Goal: Transaction & Acquisition: Subscribe to service/newsletter

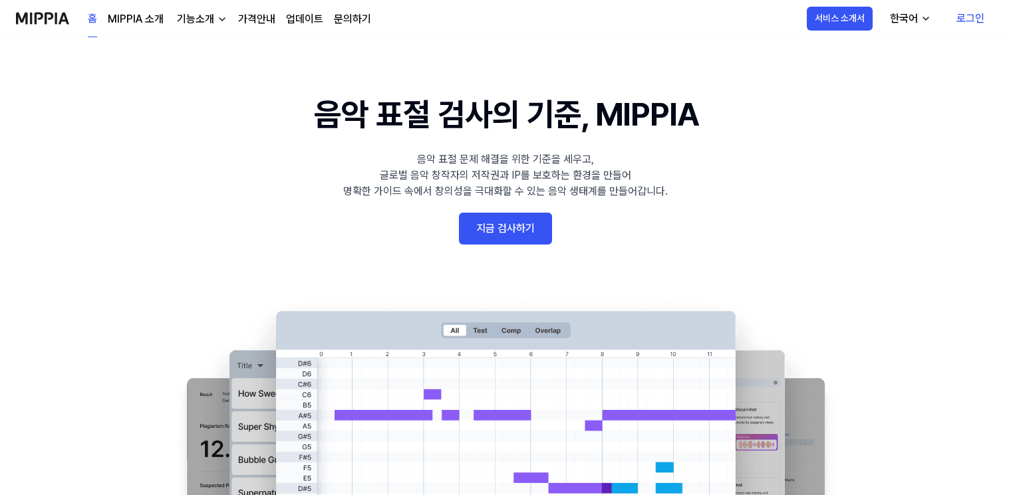
click at [978, 13] on link "로그인" at bounding box center [970, 18] width 49 height 37
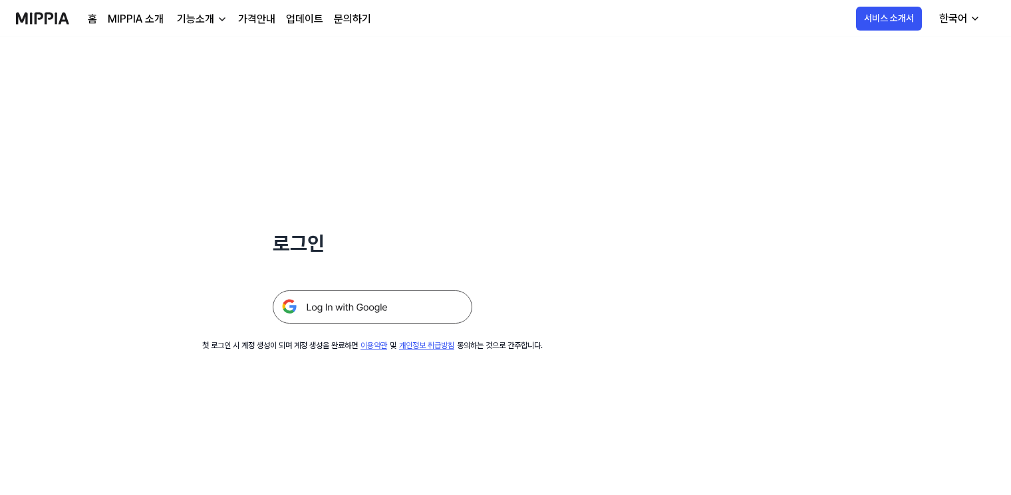
click at [366, 309] on img at bounding box center [372, 307] width 199 height 33
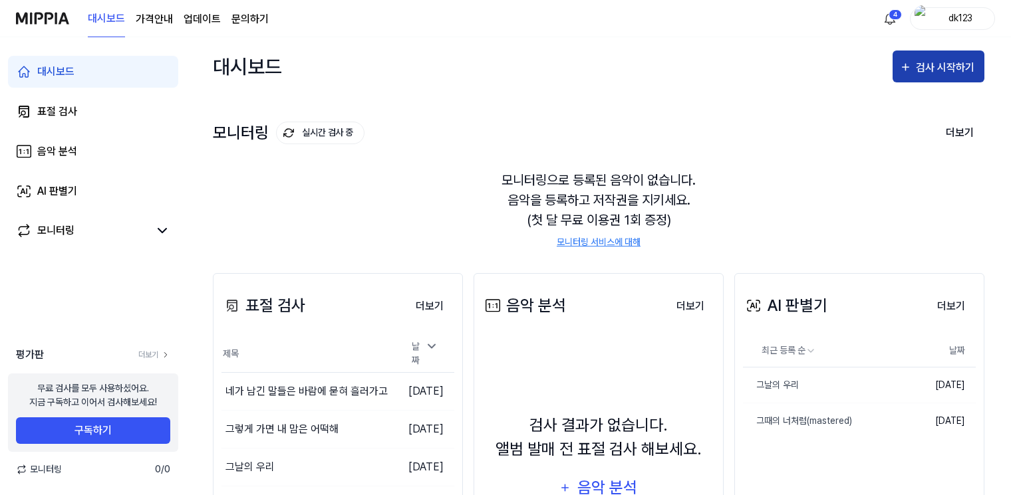
click at [930, 73] on div "검사 시작하기" at bounding box center [947, 67] width 62 height 17
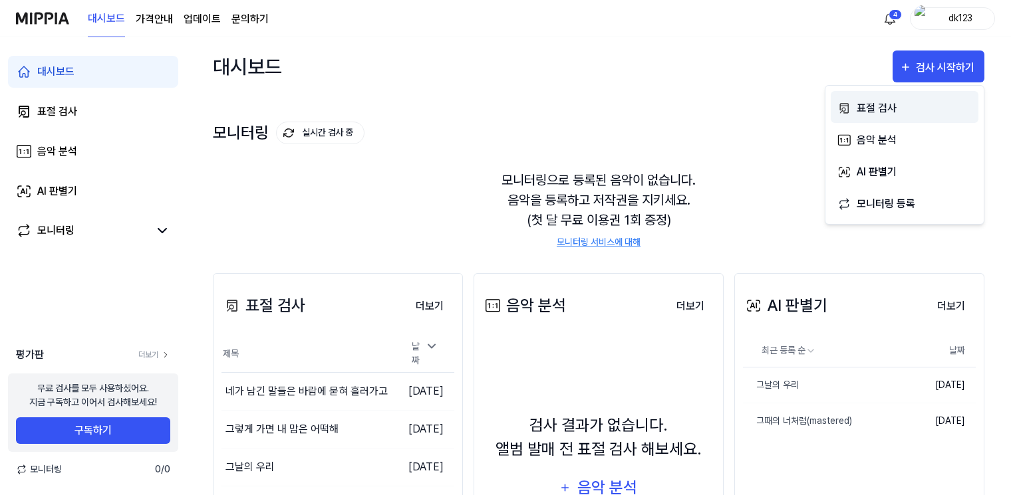
click at [910, 113] on div "표절 검사" at bounding box center [914, 108] width 116 height 17
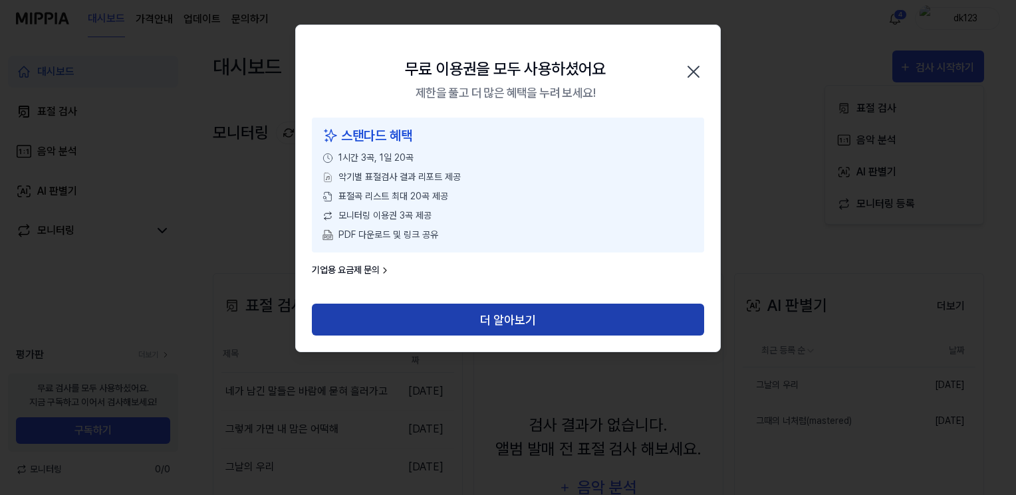
click at [424, 315] on button "더 알아보기" at bounding box center [508, 320] width 392 height 32
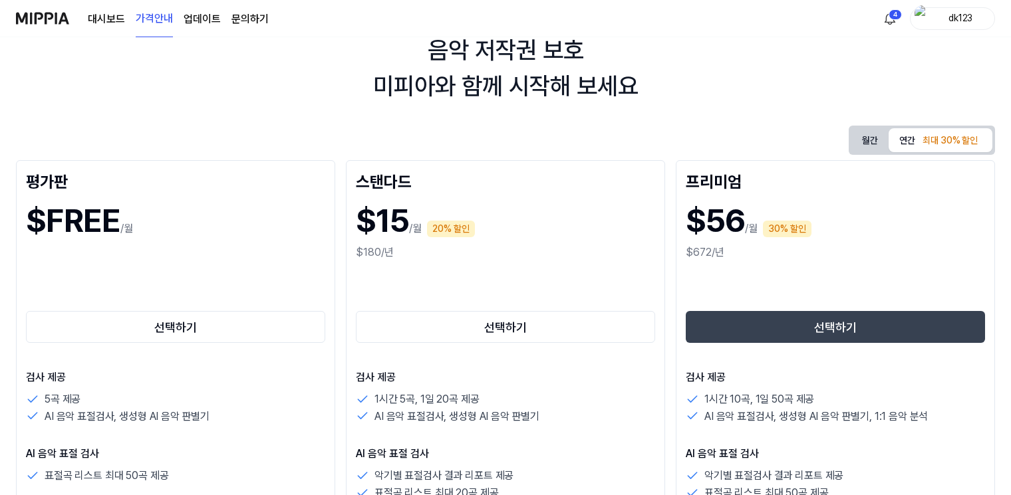
scroll to position [133, 0]
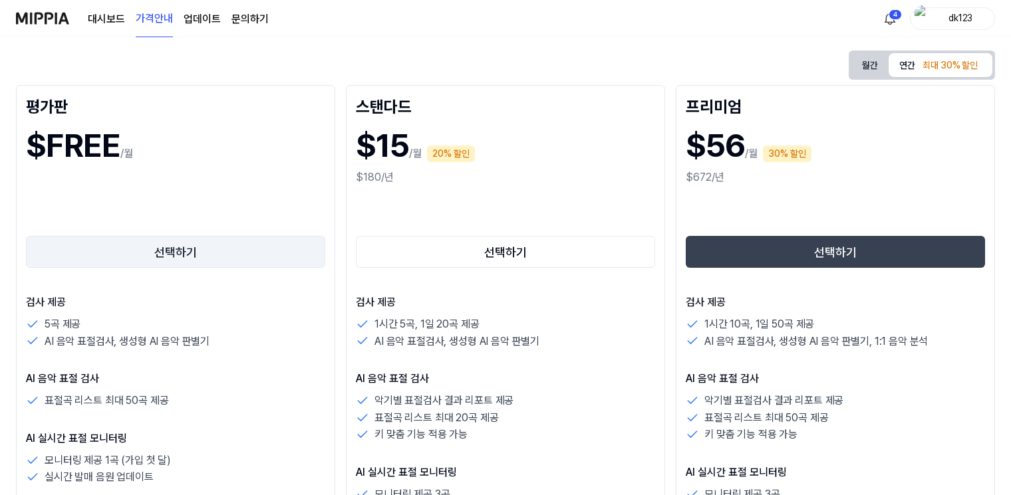
click at [181, 247] on button "선택하기" at bounding box center [175, 252] width 299 height 32
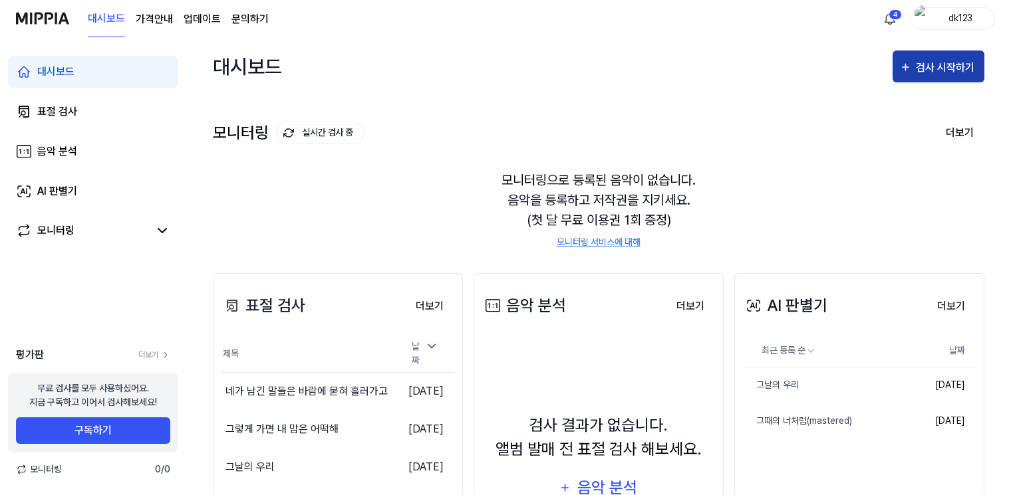
click at [904, 72] on icon "button" at bounding box center [905, 67] width 13 height 16
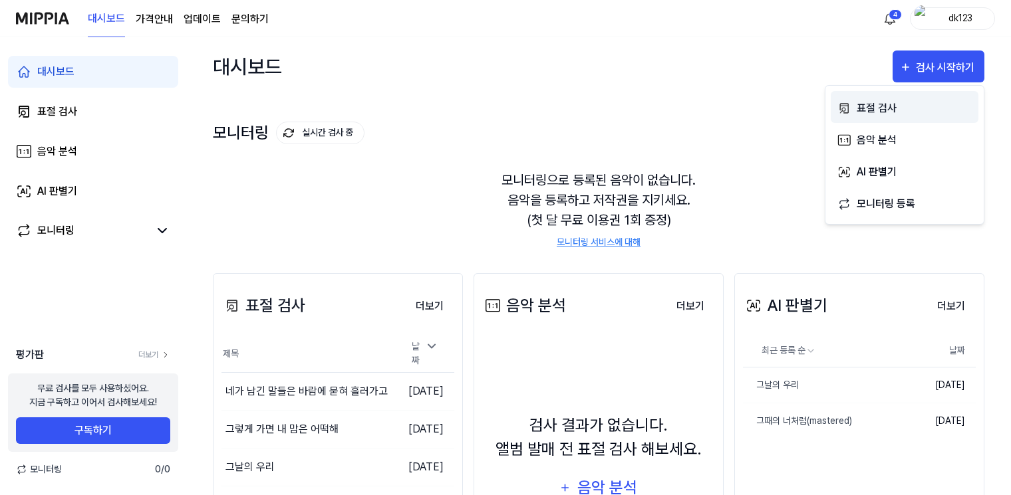
click at [898, 107] on div "표절 검사" at bounding box center [914, 108] width 116 height 17
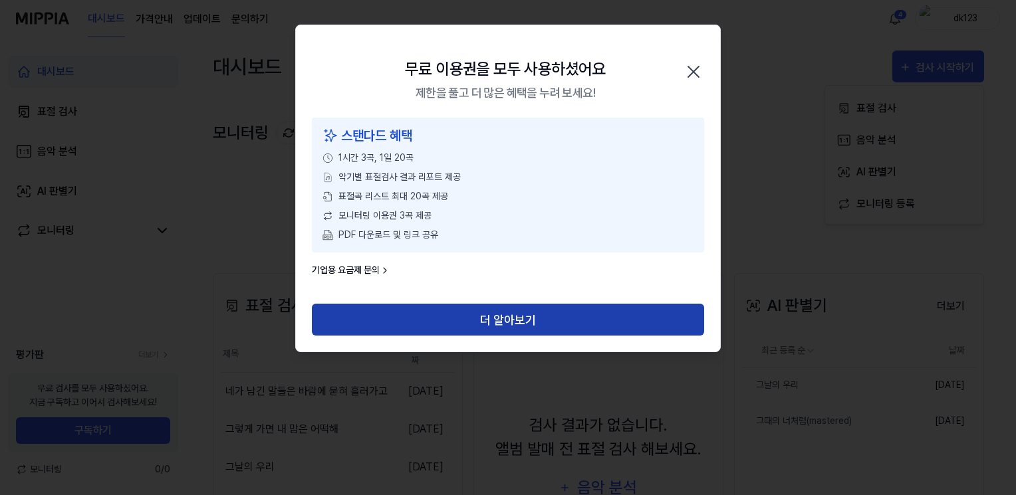
click at [448, 323] on button "더 알아보기" at bounding box center [508, 320] width 392 height 32
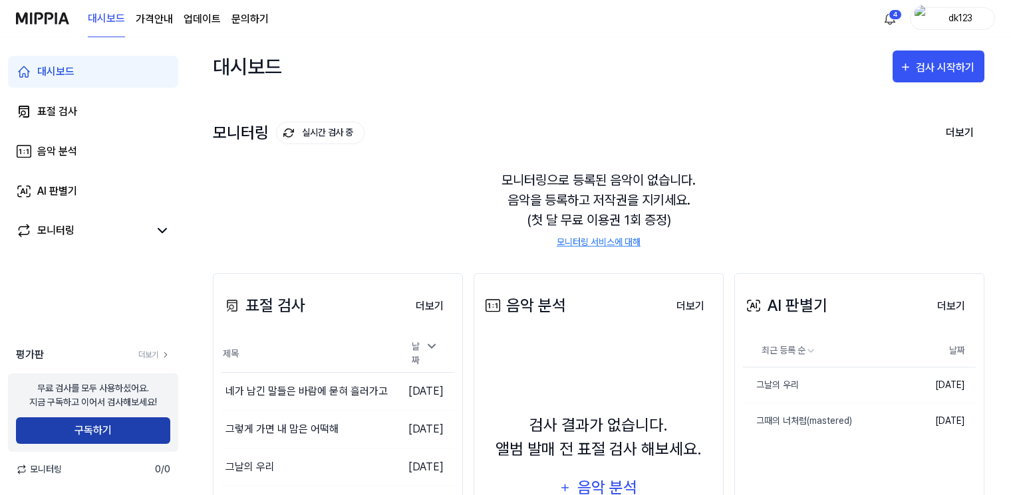
click at [84, 437] on button "구독하기" at bounding box center [93, 431] width 154 height 27
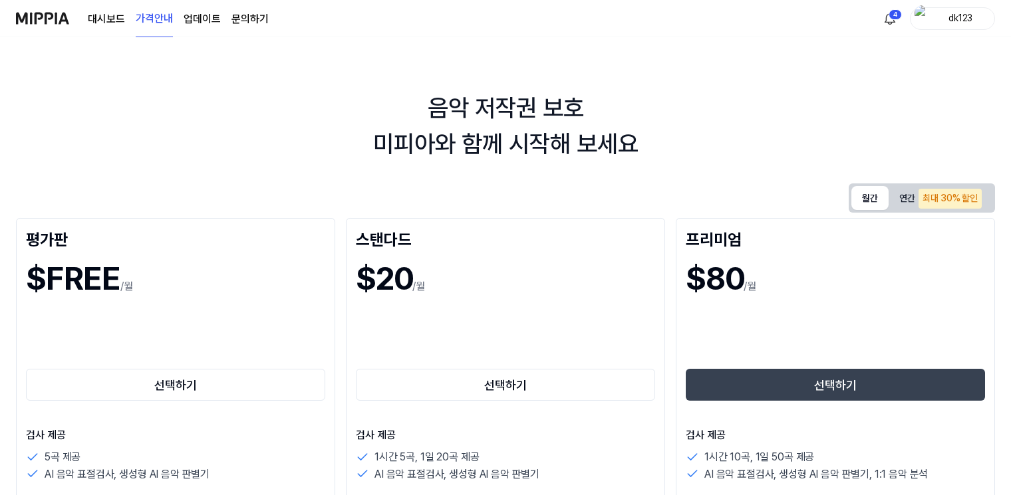
click at [874, 198] on button "월간" at bounding box center [869, 198] width 37 height 24
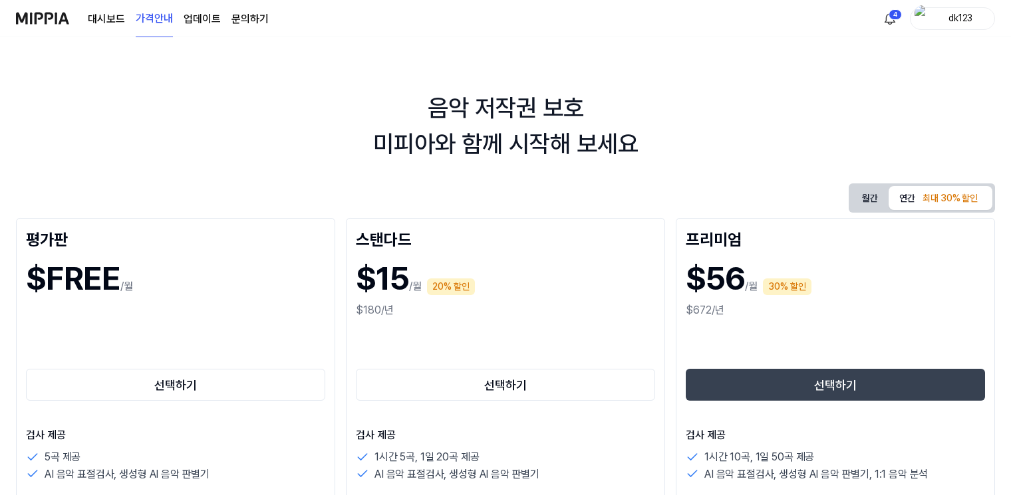
click at [952, 207] on div "최대 30% 할인" at bounding box center [949, 199] width 63 height 20
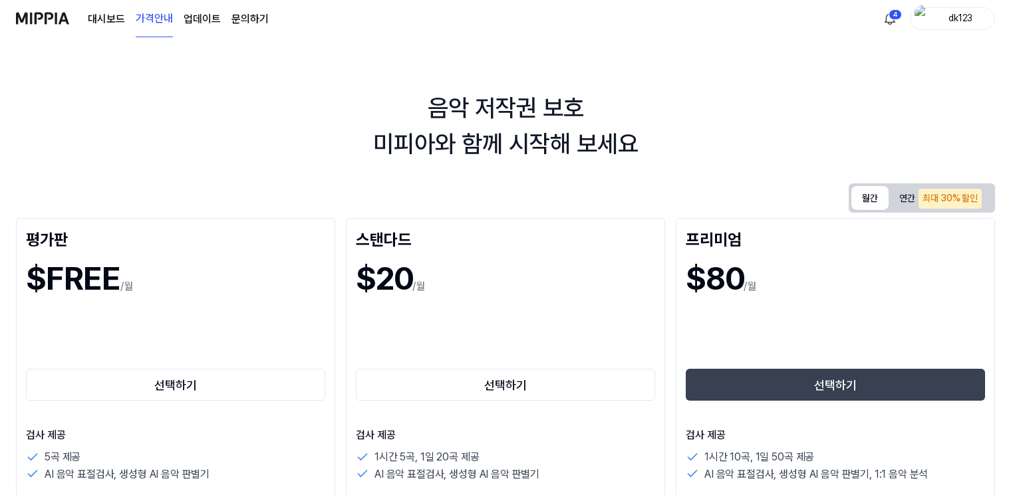
click at [872, 197] on button "월간" at bounding box center [869, 198] width 37 height 24
